Goal: Check status

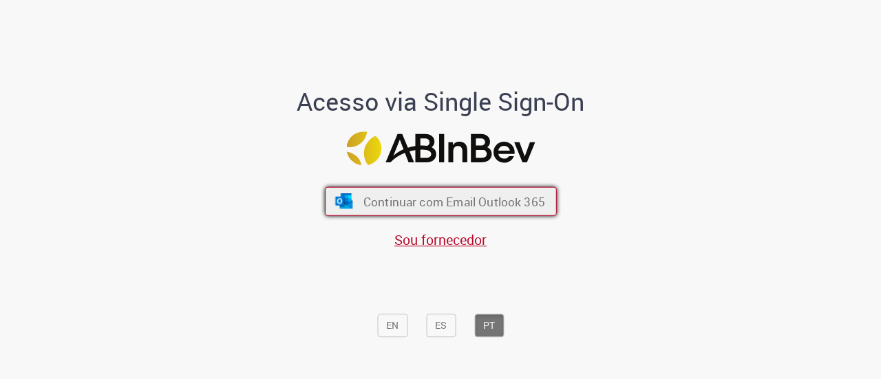
click at [425, 200] on span "Continuar com Email Outlook 365" at bounding box center [454, 201] width 182 height 16
